Goal: Task Accomplishment & Management: Use online tool/utility

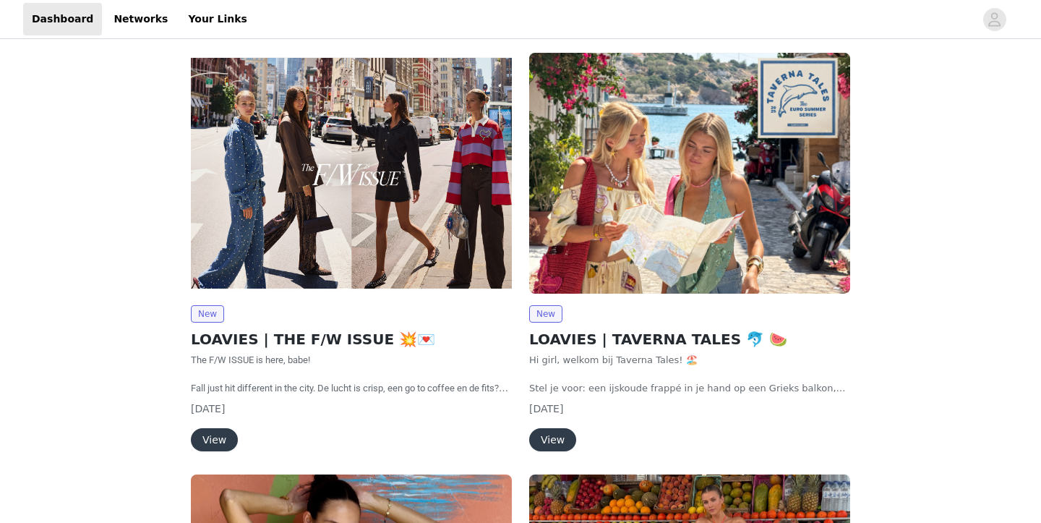
scroll to position [76, 0]
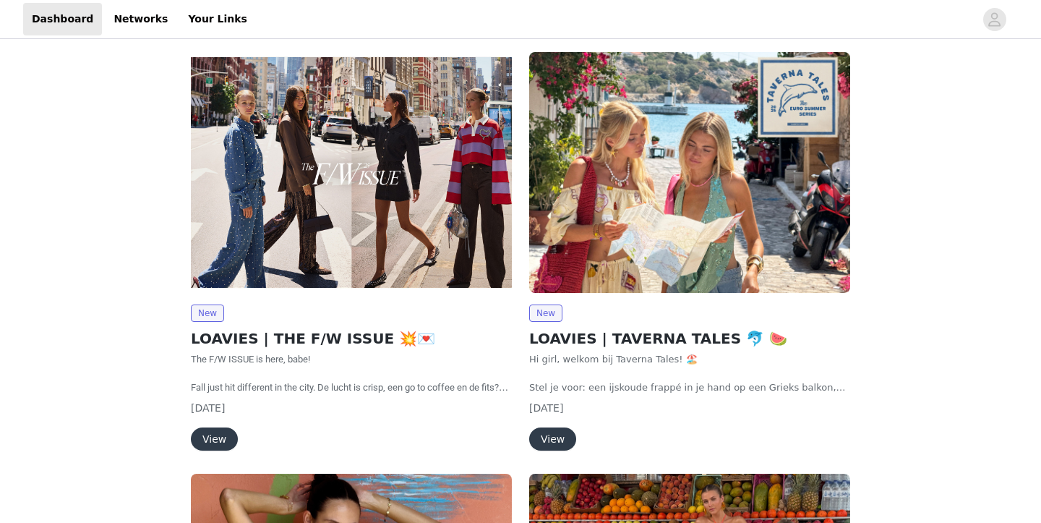
click at [210, 436] on button "View" at bounding box center [214, 438] width 47 height 23
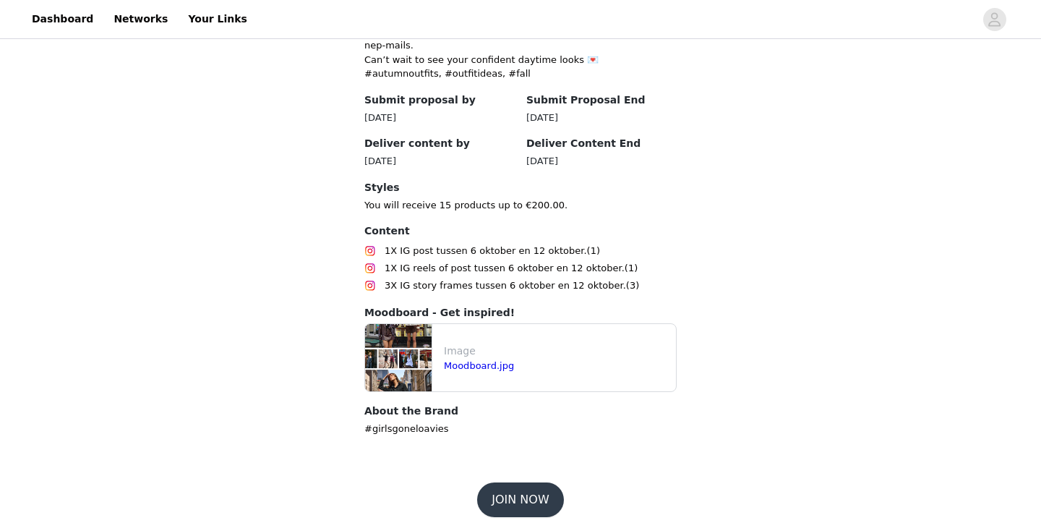
scroll to position [715, 0]
click at [416, 340] on img at bounding box center [398, 358] width 67 height 67
click at [461, 361] on link "Moodboard.jpg" at bounding box center [479, 366] width 70 height 11
click at [511, 489] on button "JOIN NOW" at bounding box center [520, 500] width 86 height 35
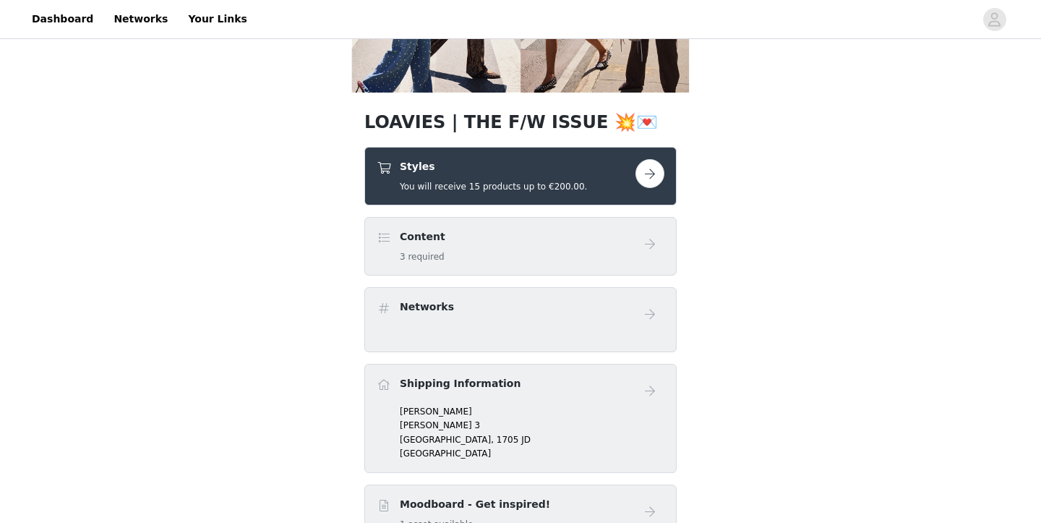
scroll to position [193, 0]
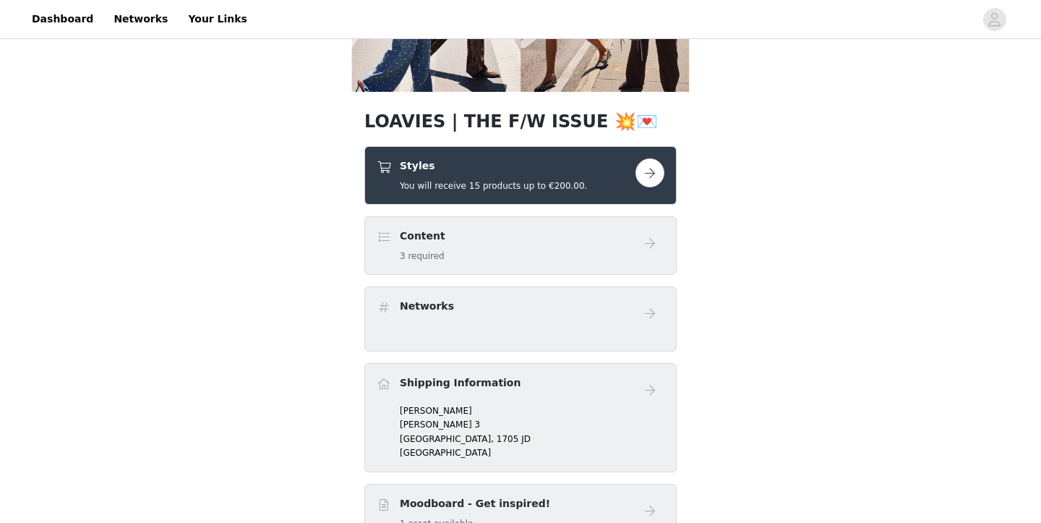
click at [656, 175] on button "button" at bounding box center [650, 172] width 29 height 29
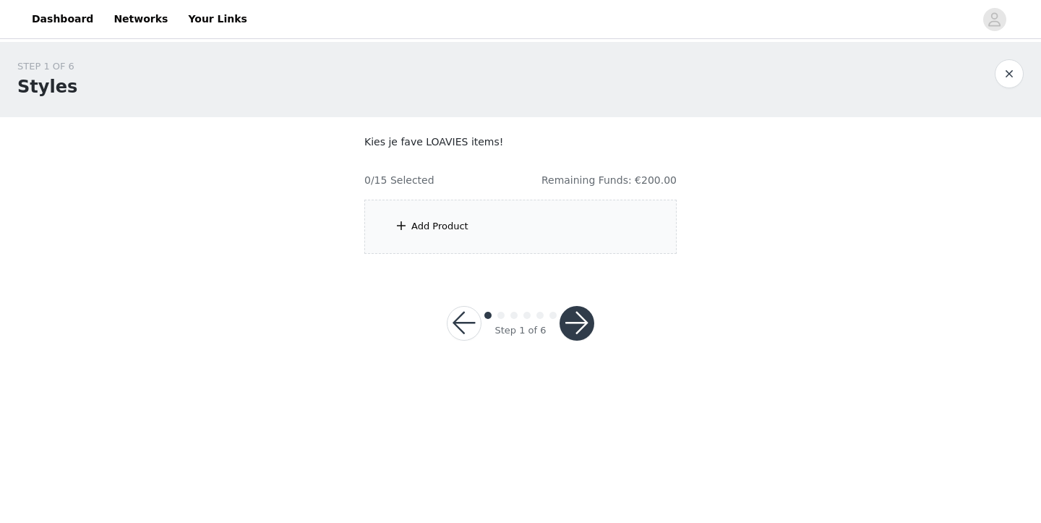
click at [448, 221] on div "Add Product" at bounding box center [440, 226] width 57 height 14
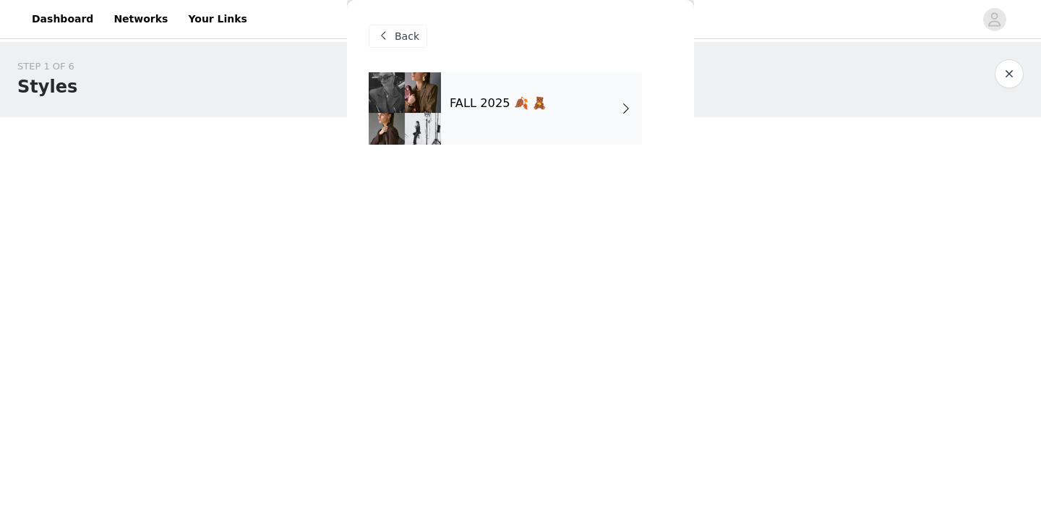
click at [510, 102] on h4 "FALL 2025 🍂 🧸" at bounding box center [498, 103] width 97 height 13
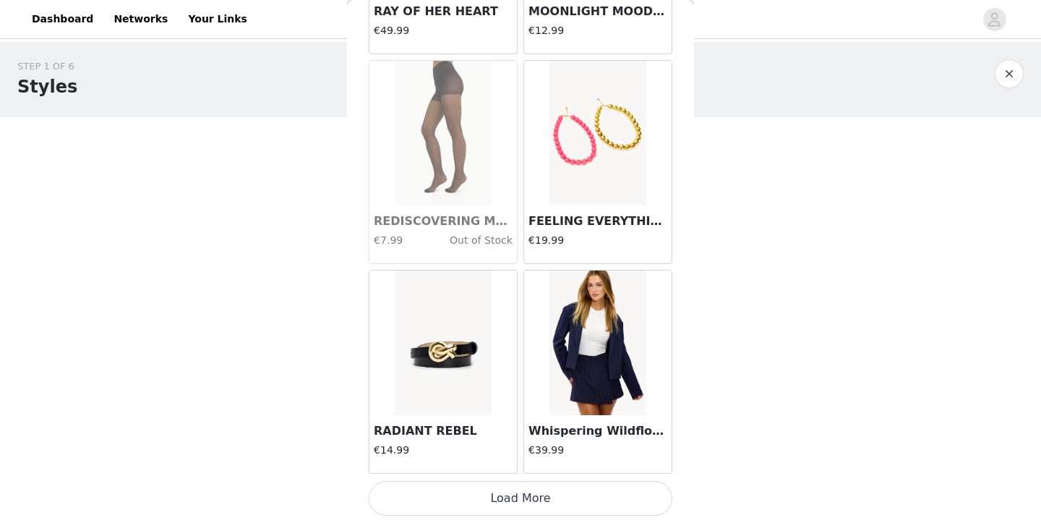
click at [544, 500] on button "Load More" at bounding box center [521, 498] width 304 height 35
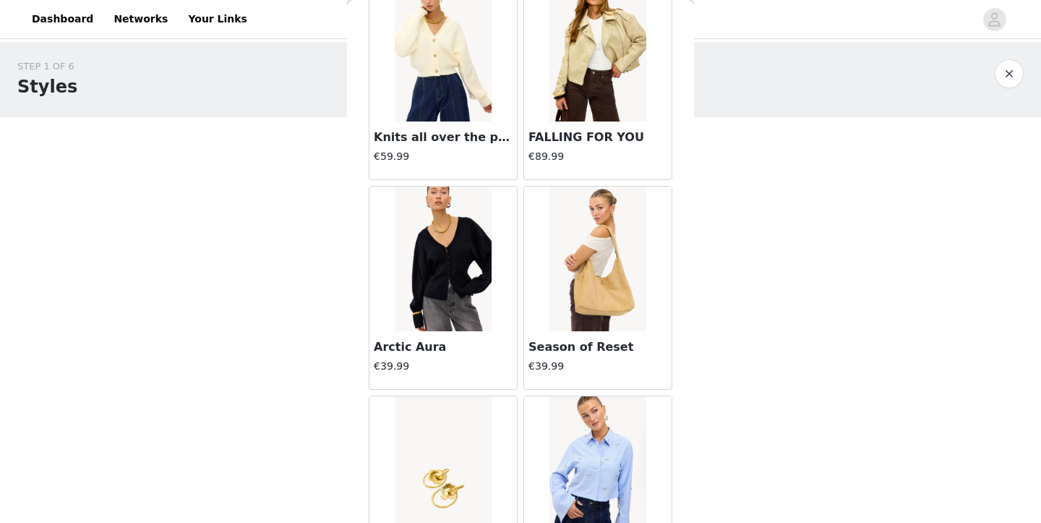
scroll to position [3242, 0]
click at [437, 274] on img at bounding box center [443, 259] width 96 height 145
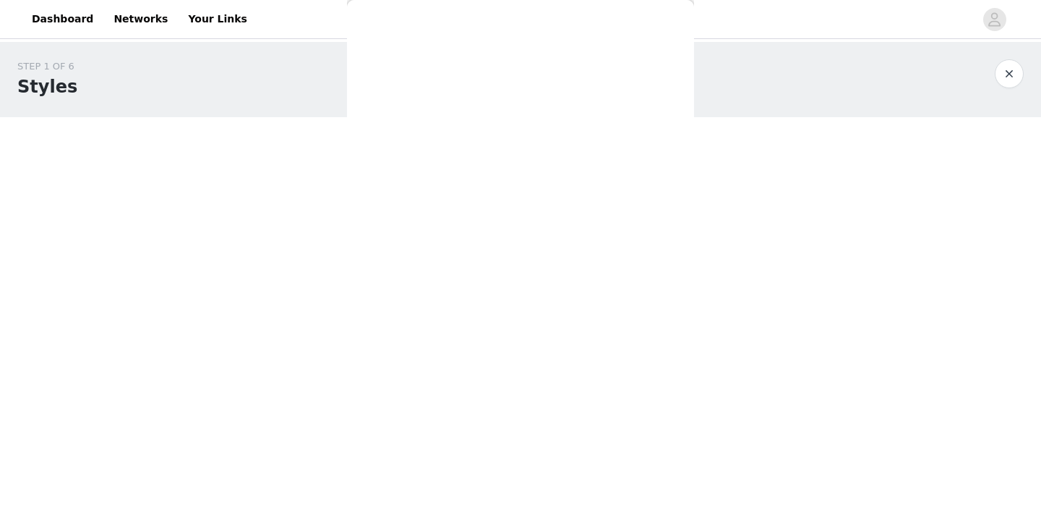
scroll to position [0, 0]
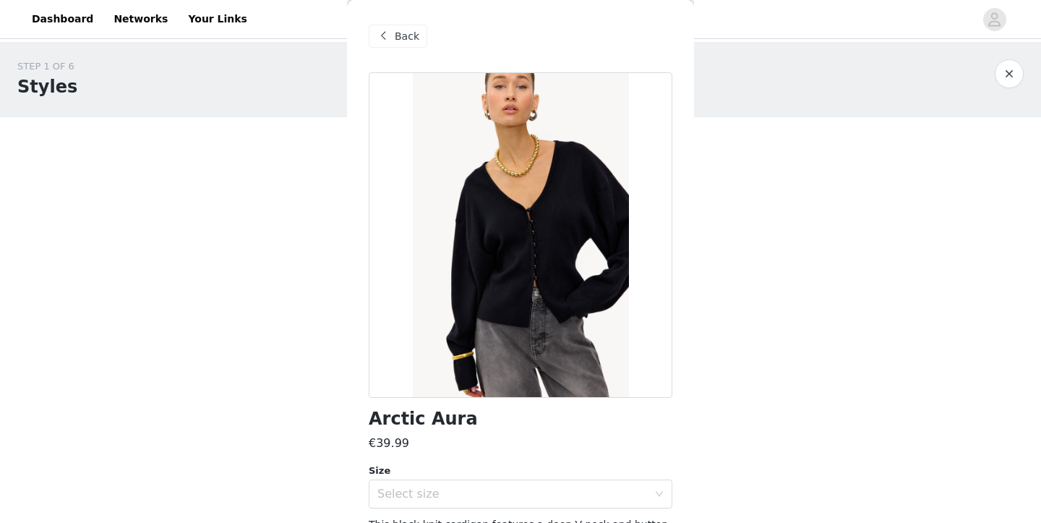
click at [392, 35] on div "Back" at bounding box center [398, 36] width 59 height 23
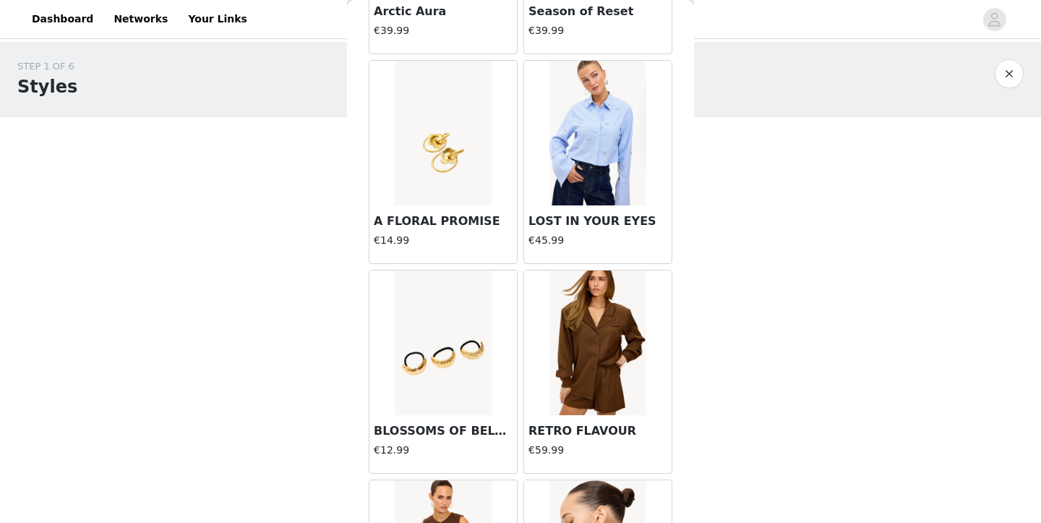
scroll to position [3619, 0]
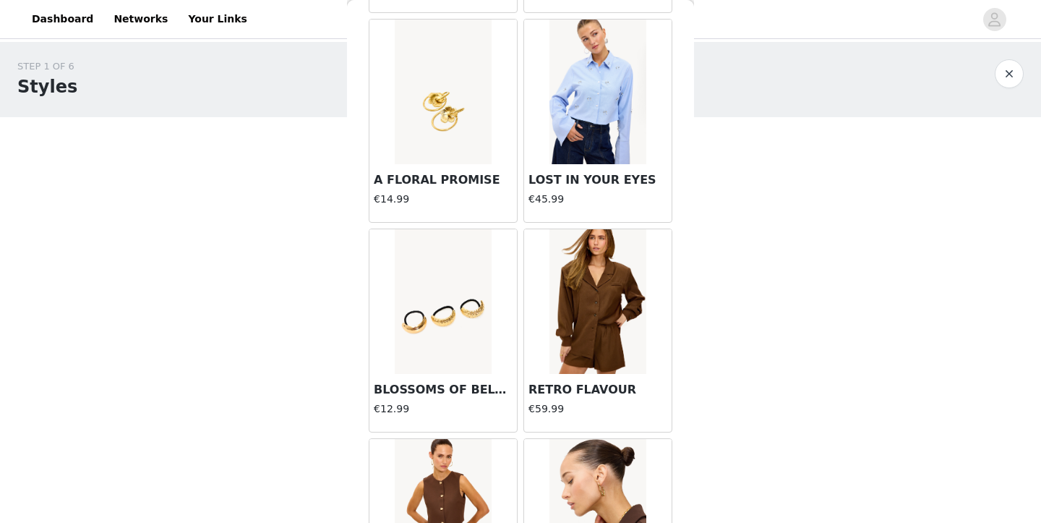
click at [600, 117] on img at bounding box center [598, 92] width 96 height 145
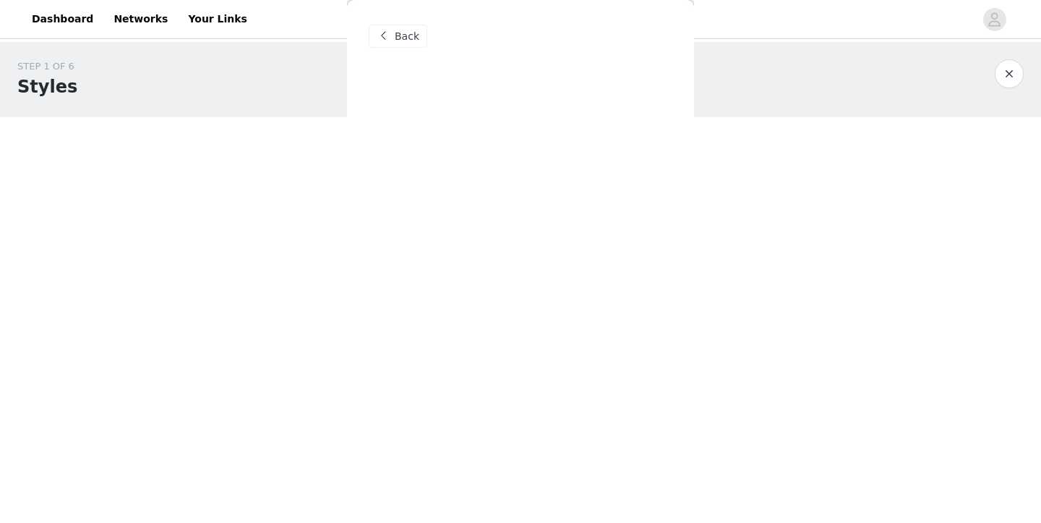
scroll to position [0, 0]
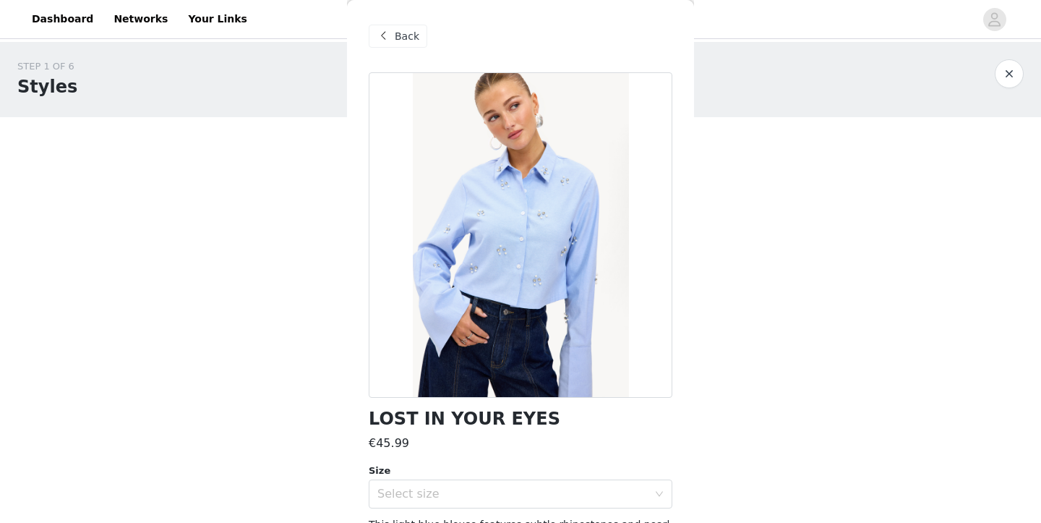
click at [392, 35] on div "Back" at bounding box center [398, 36] width 59 height 23
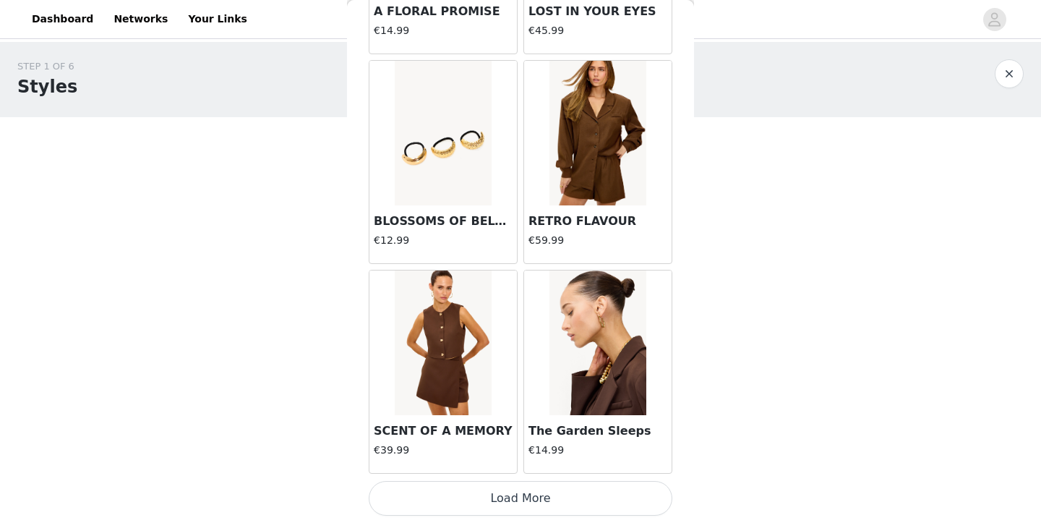
scroll to position [3788, 0]
click at [522, 494] on button "Load More" at bounding box center [521, 498] width 304 height 35
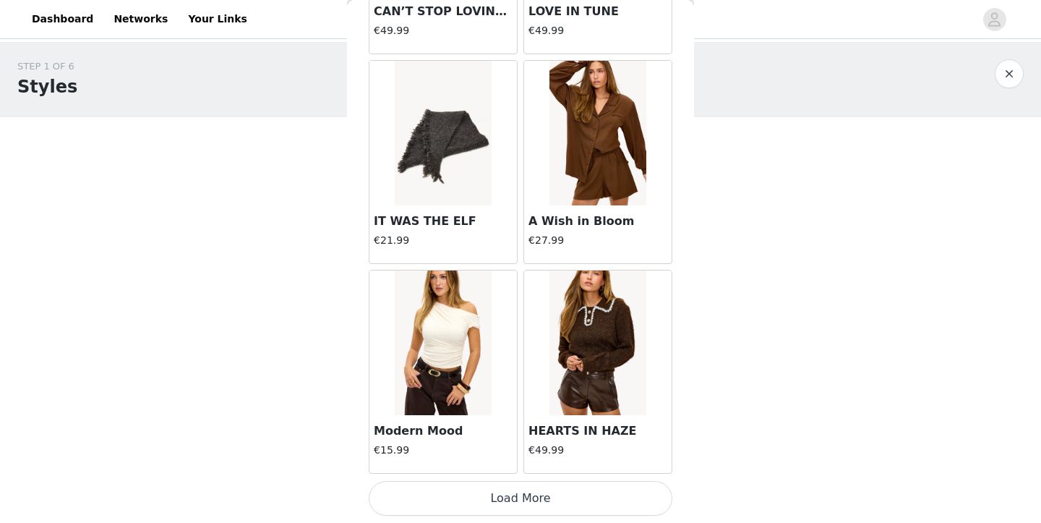
scroll to position [0, 0]
click at [508, 493] on button "Load More" at bounding box center [521, 498] width 304 height 35
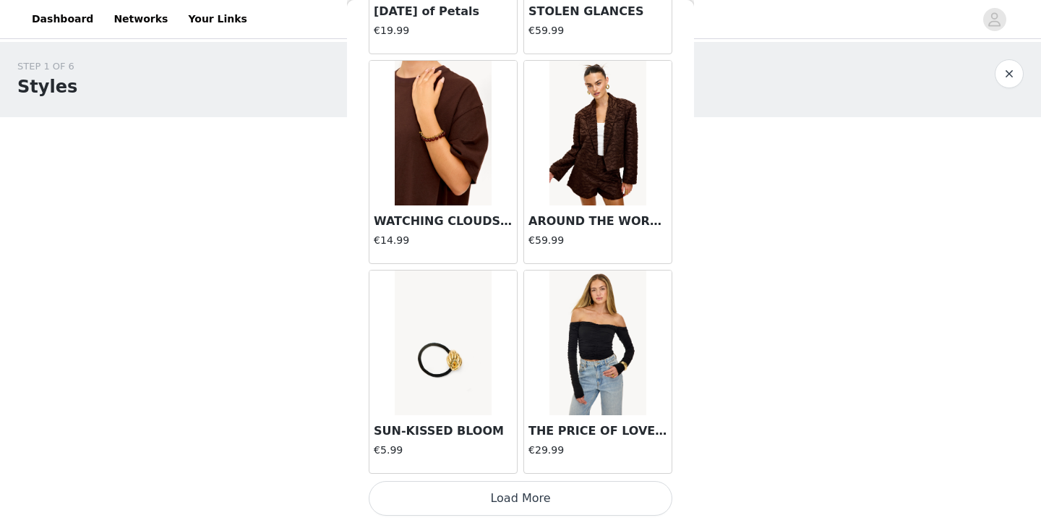
click at [516, 497] on button "Load More" at bounding box center [521, 498] width 304 height 35
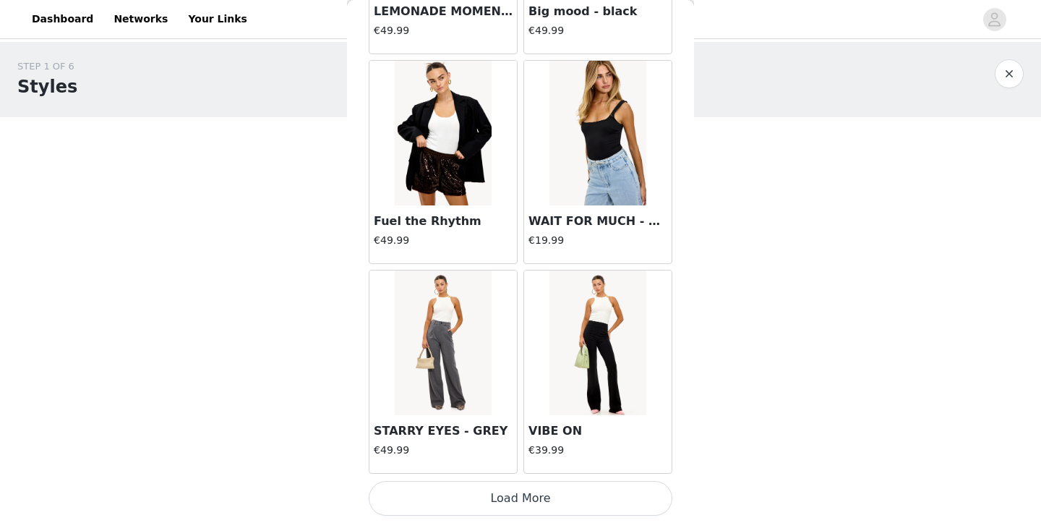
click at [516, 496] on button "Load More" at bounding box center [521, 498] width 304 height 35
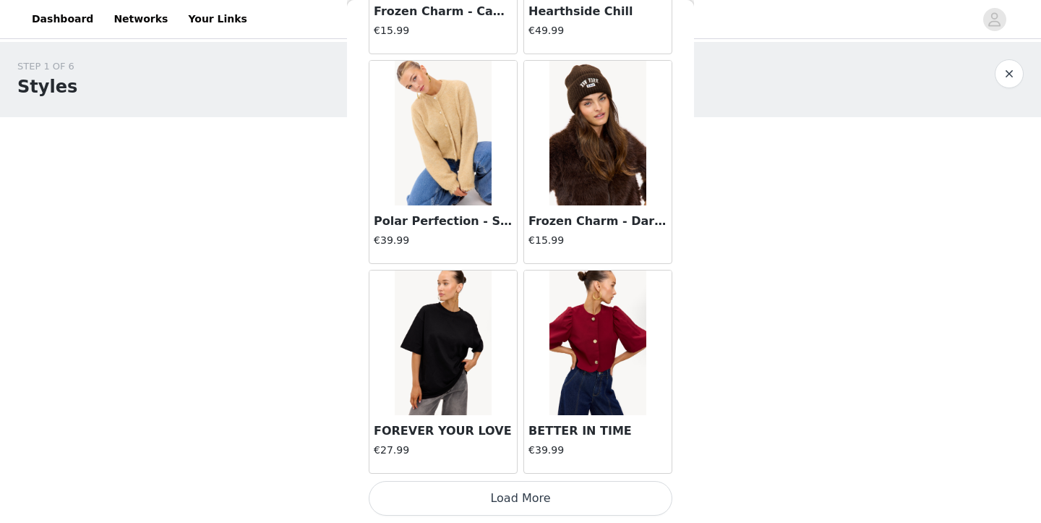
click at [516, 502] on button "Load More" at bounding box center [521, 498] width 304 height 35
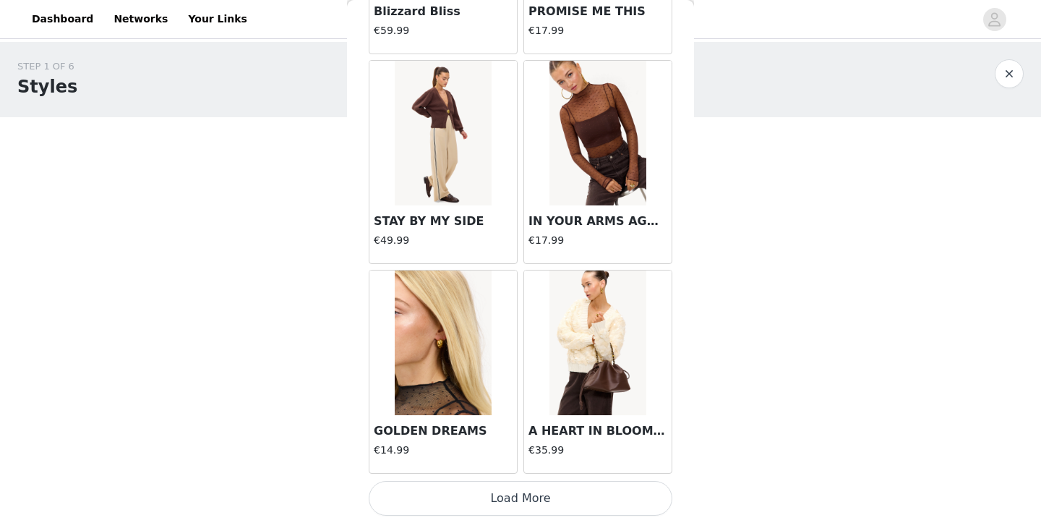
scroll to position [14275, 0]
click at [527, 495] on button "Load More" at bounding box center [521, 498] width 304 height 35
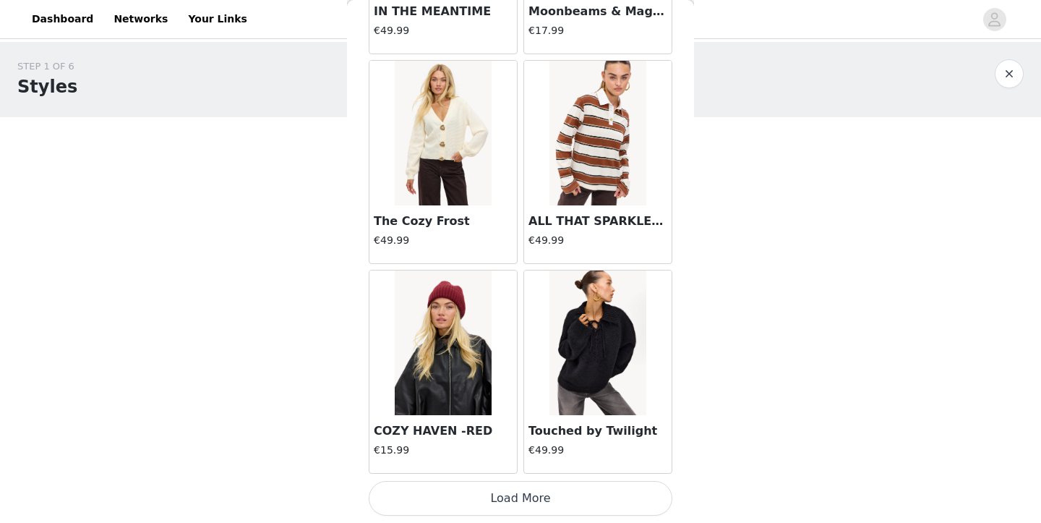
scroll to position [0, 0]
click at [531, 511] on button "Load More" at bounding box center [521, 498] width 304 height 35
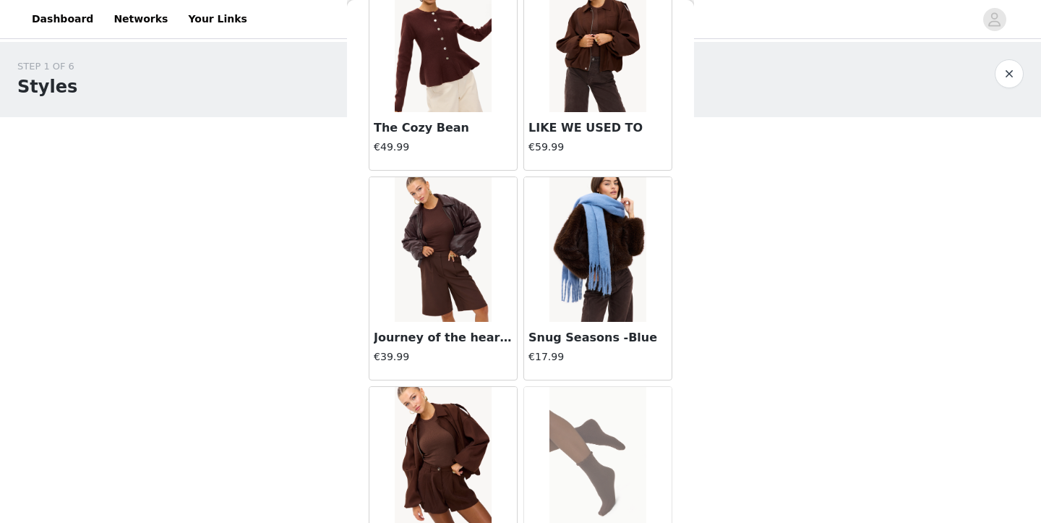
scroll to position [18062, 0]
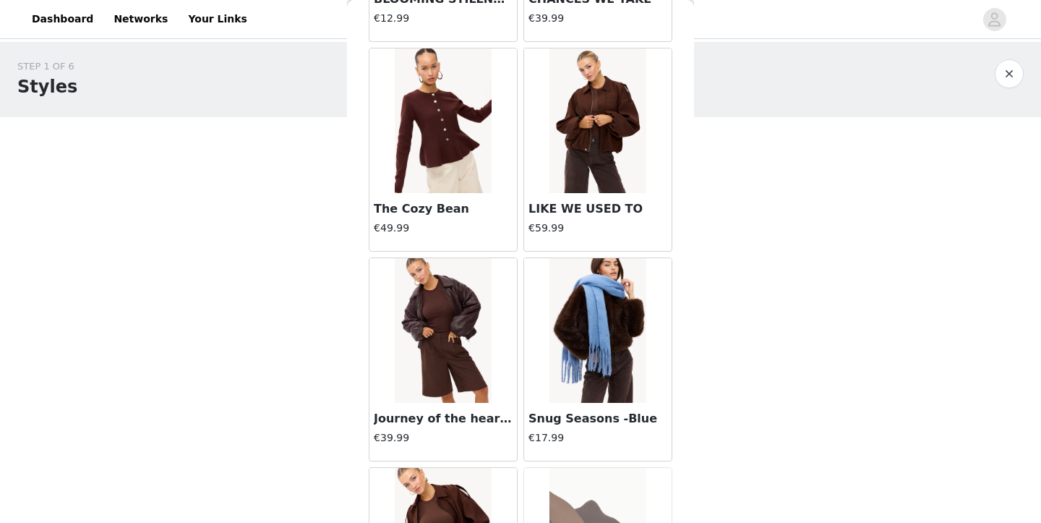
click at [433, 370] on img at bounding box center [443, 330] width 96 height 145
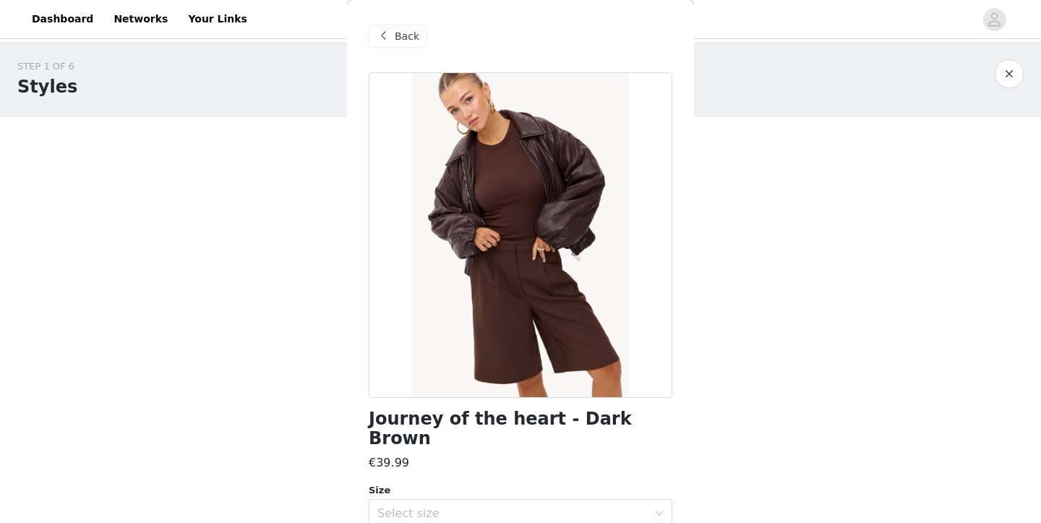
scroll to position [0, 0]
click at [396, 36] on span "Back" at bounding box center [407, 36] width 25 height 15
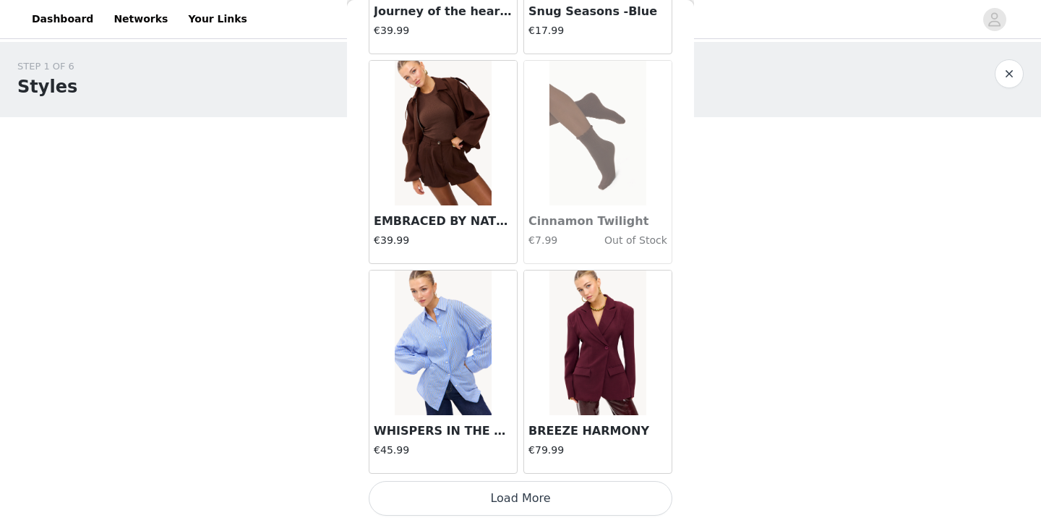
click at [545, 498] on button "Load More" at bounding box center [521, 498] width 304 height 35
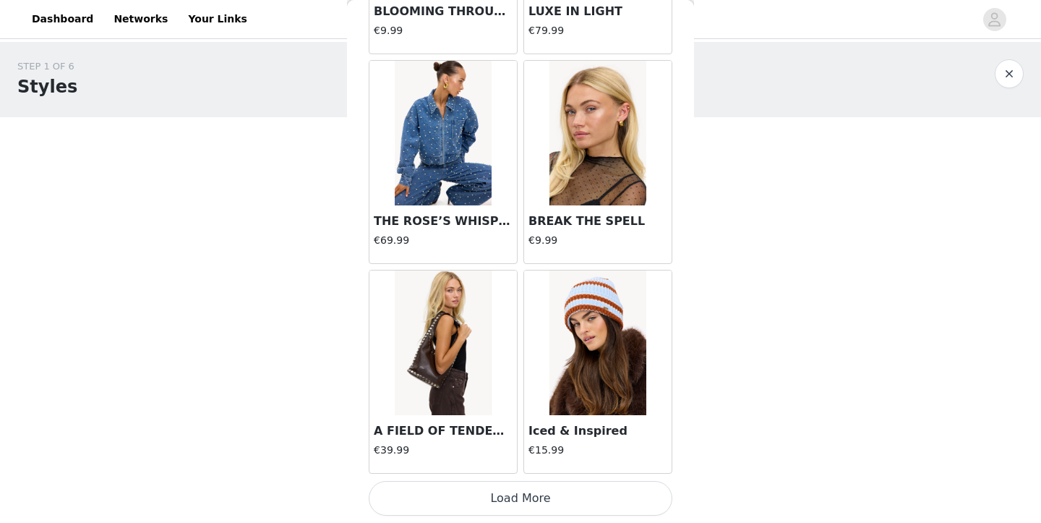
click at [541, 500] on button "Load More" at bounding box center [521, 498] width 304 height 35
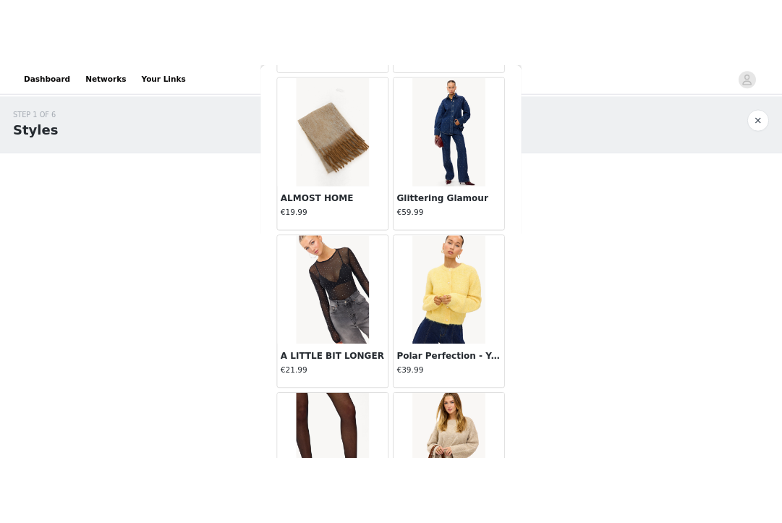
scroll to position [281, 0]
